Goal: Task Accomplishment & Management: Manage account settings

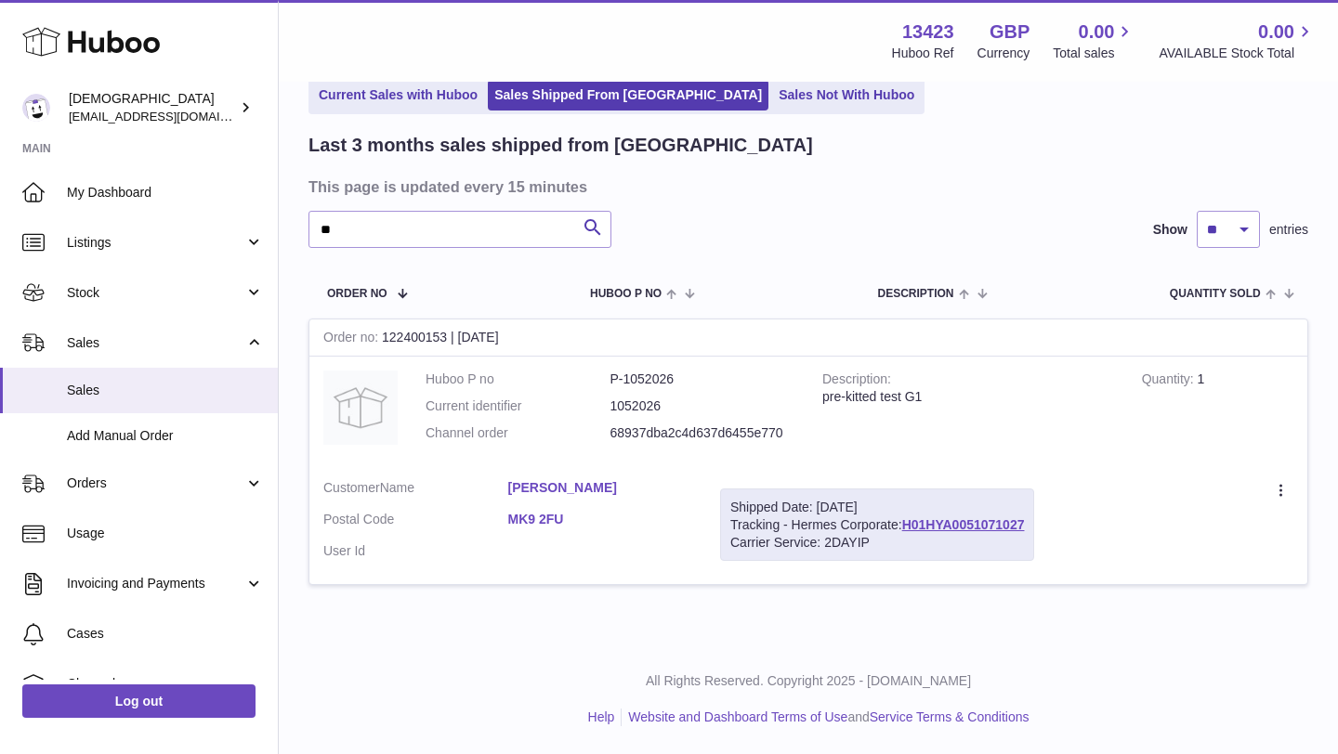
type input "*"
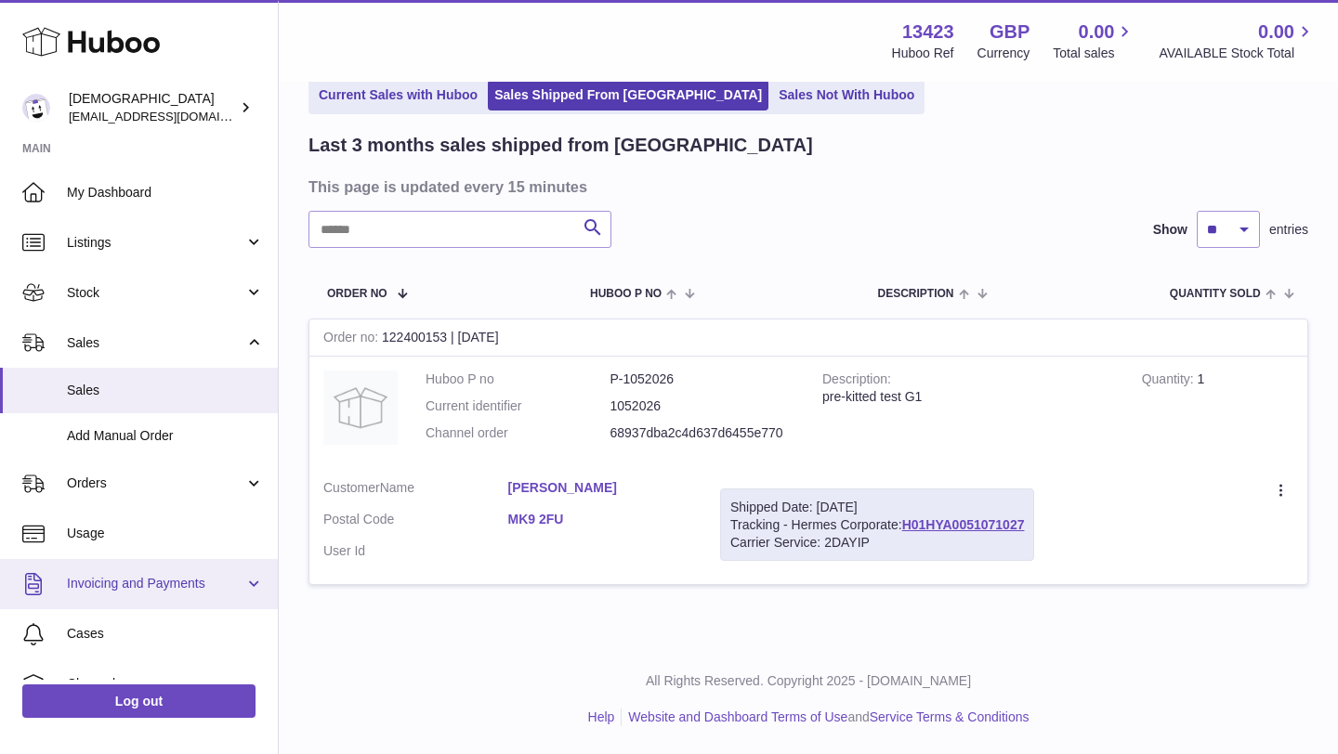
click at [103, 585] on span "Invoicing and Payments" at bounding box center [155, 584] width 177 height 18
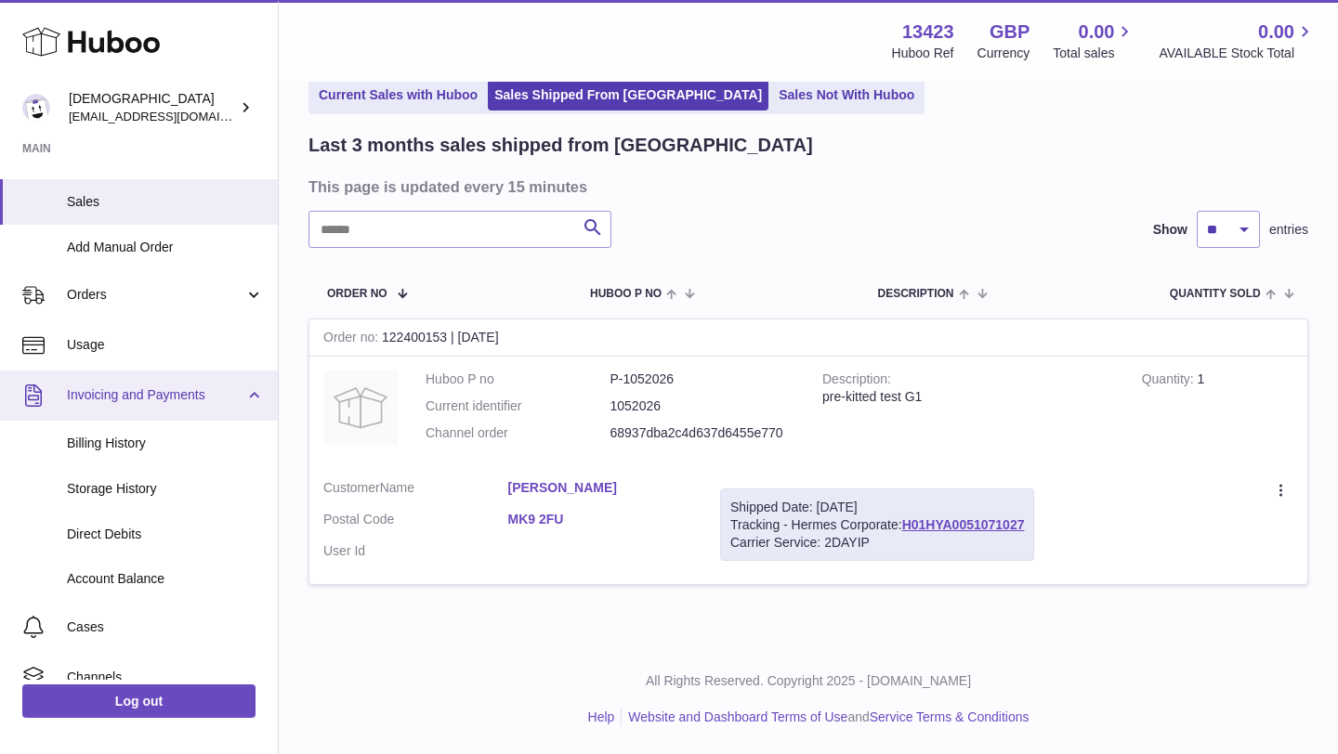
scroll to position [190, 0]
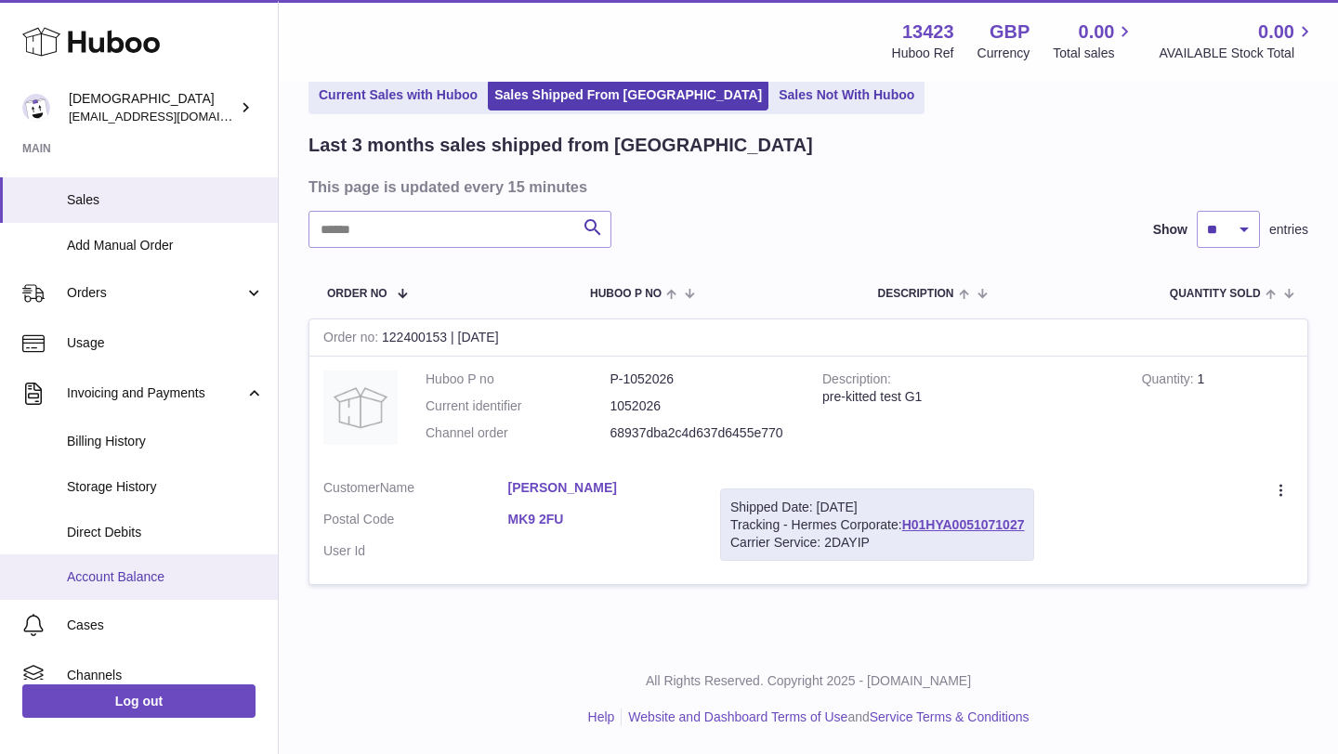
click at [101, 583] on span "Account Balance" at bounding box center [165, 578] width 197 height 18
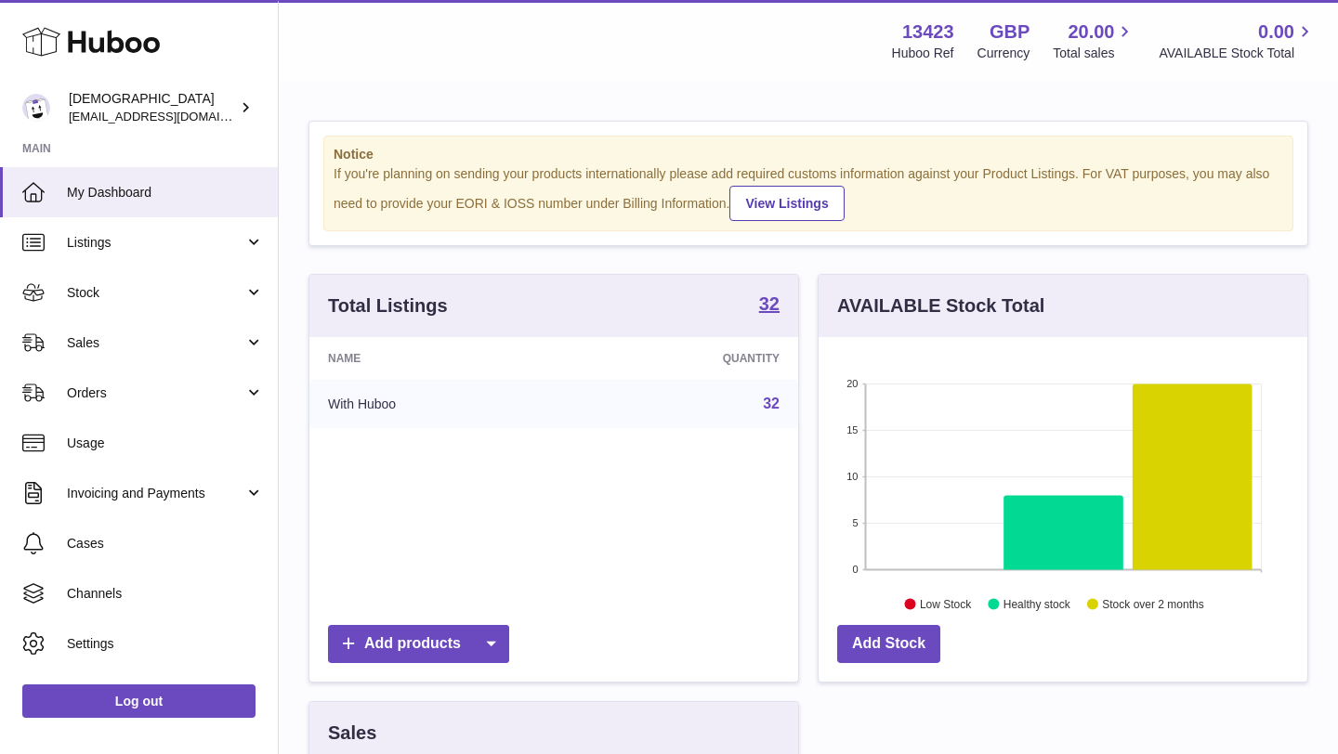
scroll to position [39, 0]
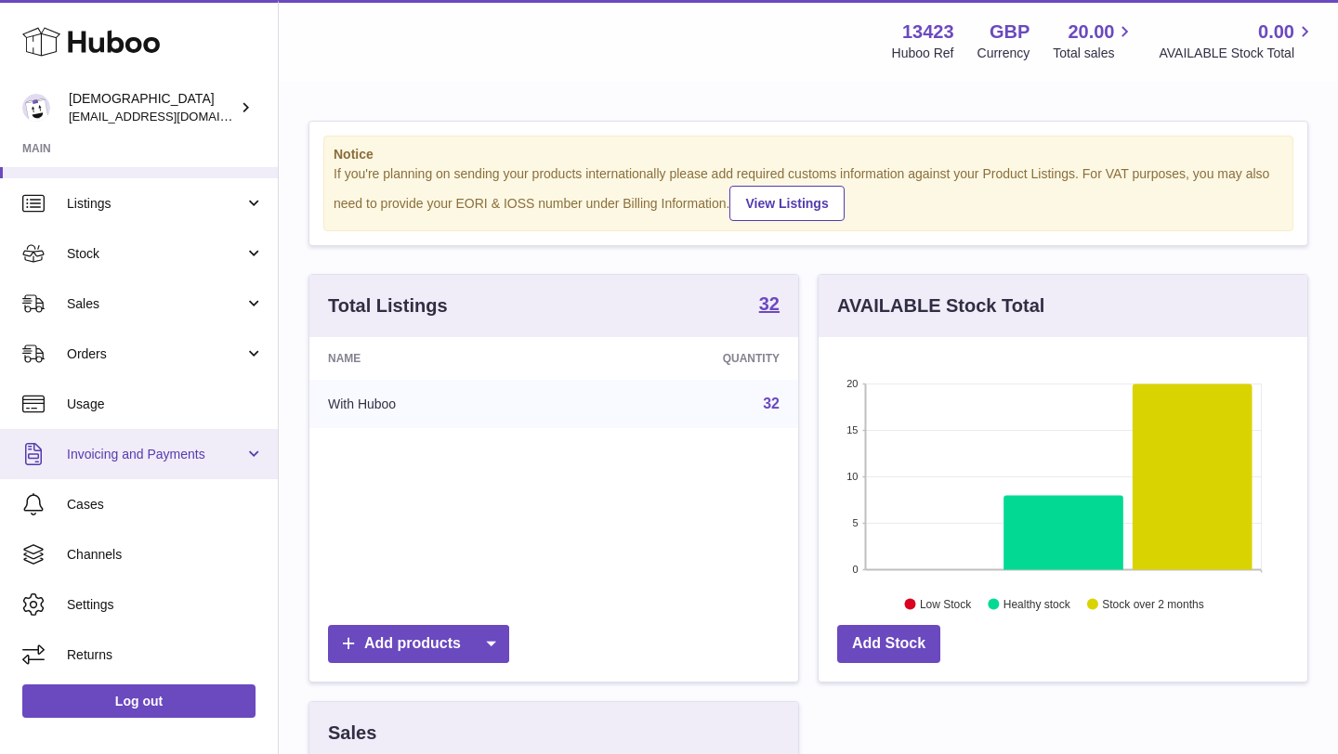
click at [118, 468] on link "Invoicing and Payments" at bounding box center [139, 454] width 278 height 50
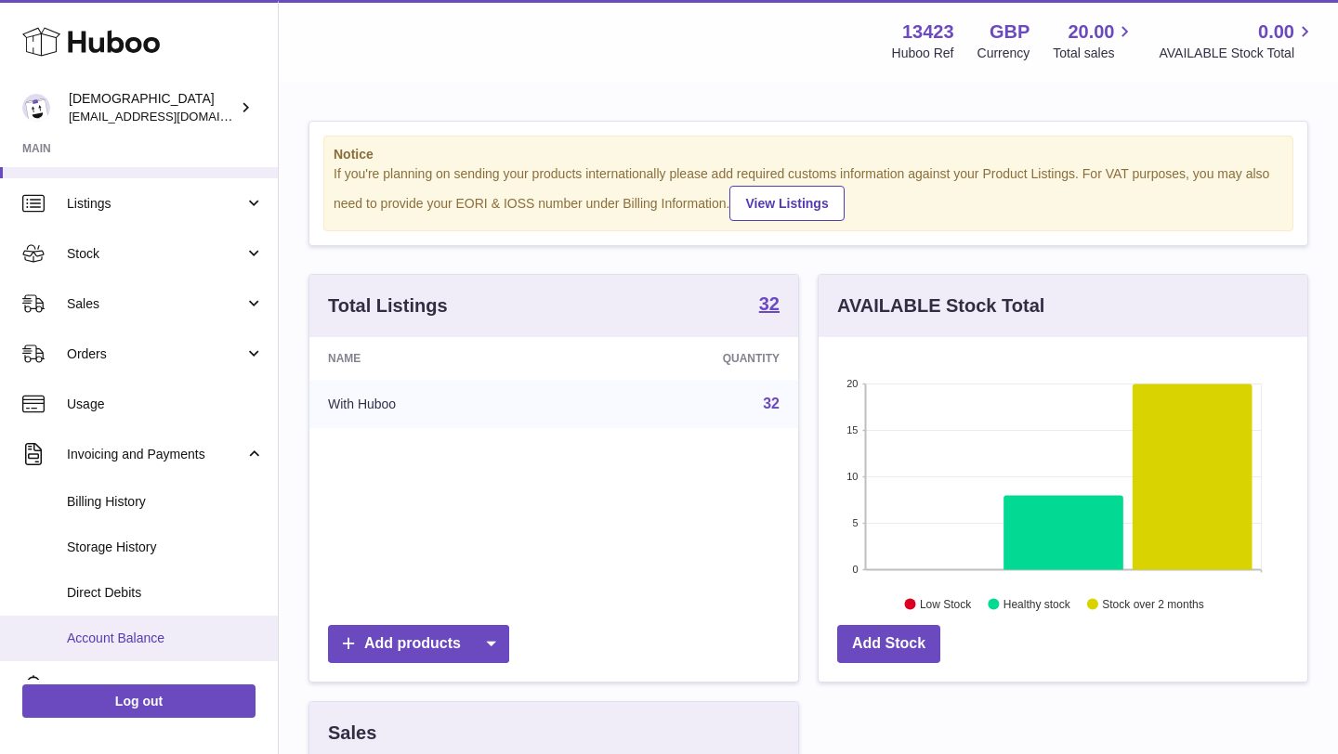
click at [135, 624] on link "Account Balance" at bounding box center [139, 639] width 278 height 46
